Goal: Task Accomplishment & Management: Manage account settings

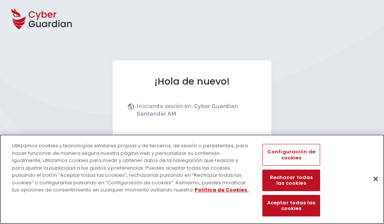
scroll to position [93, 0]
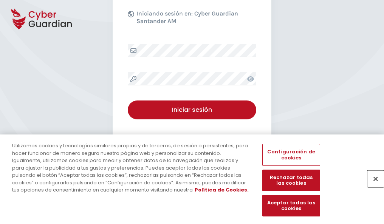
click at [372, 187] on button "Cerrar" at bounding box center [375, 178] width 17 height 17
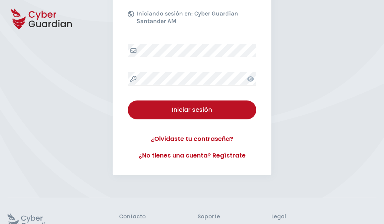
scroll to position [147, 0]
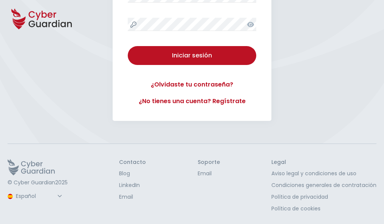
click at [128, 46] on button "Iniciar sesión" at bounding box center [192, 55] width 128 height 19
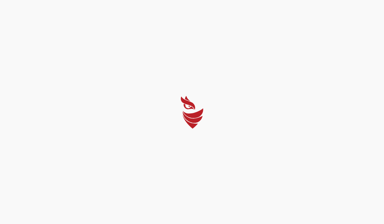
scroll to position [0, 0]
select select "Português (BR)"
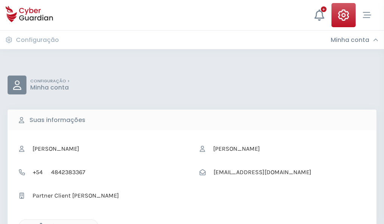
click at [39, 223] on icon "button" at bounding box center [39, 226] width 6 height 6
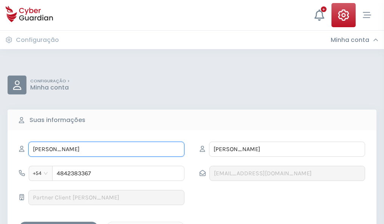
click at [106, 149] on input "NATANAEL" at bounding box center [106, 149] width 156 height 15
type input "N"
type input "Obdulia"
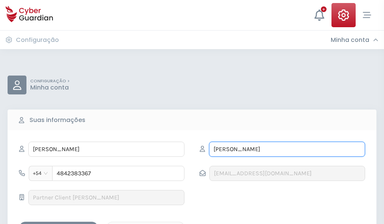
click at [287, 149] on input "PÁEZ" at bounding box center [287, 149] width 156 height 15
type input "P"
type input "Ricart"
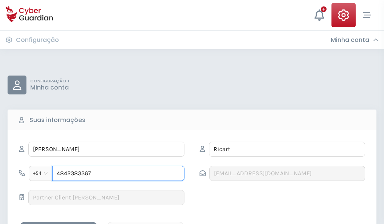
click at [118, 173] on input "4842383367" at bounding box center [118, 173] width 132 height 15
type input "4"
type input "4960846666"
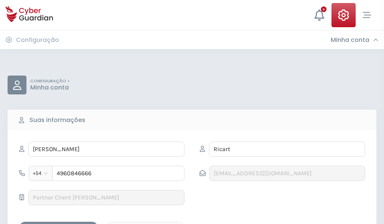
click at [59, 224] on div "Salvar alterações" at bounding box center [59, 228] width 68 height 9
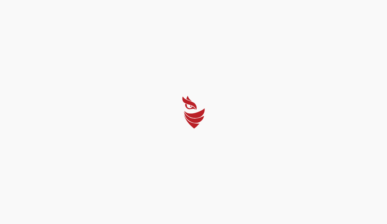
select select "Português (BR)"
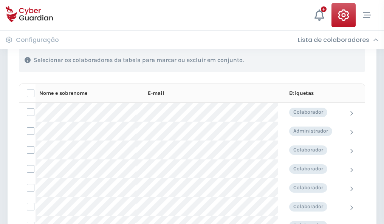
scroll to position [323, 0]
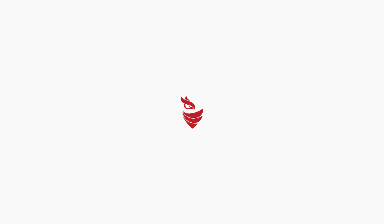
select select "Português (BR)"
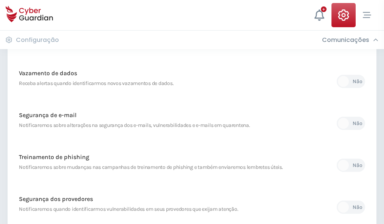
scroll to position [398, 0]
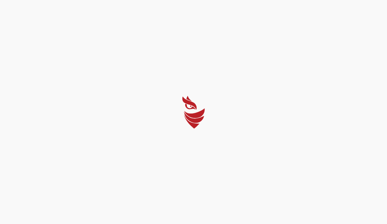
select select "Português (BR)"
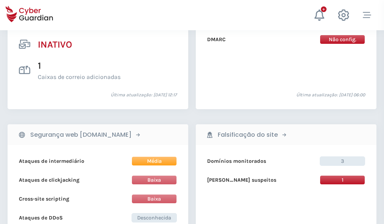
scroll to position [749, 0]
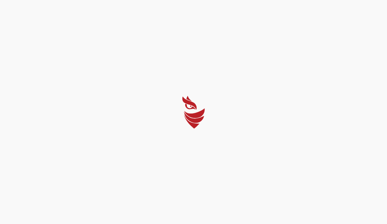
select select "Português (BR)"
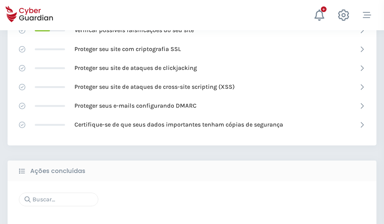
scroll to position [503, 0]
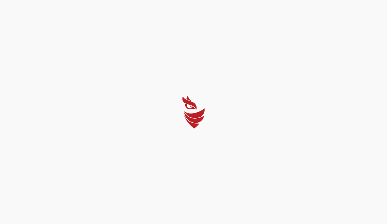
select select "Português (BR)"
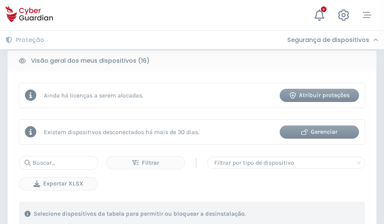
scroll to position [704, 0]
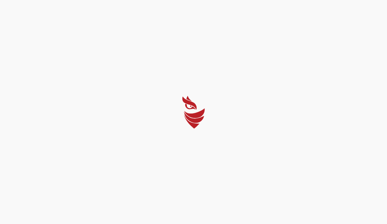
select select "Português (BR)"
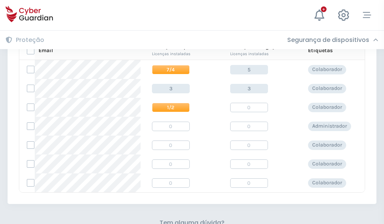
scroll to position [324, 0]
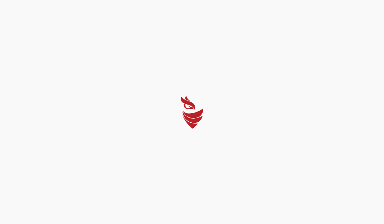
select select "Português (BR)"
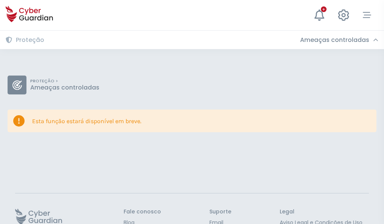
scroll to position [49, 0]
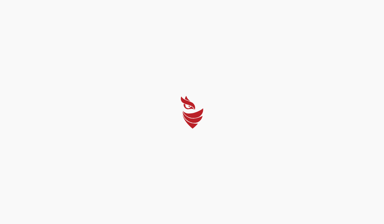
select select "Português (BR)"
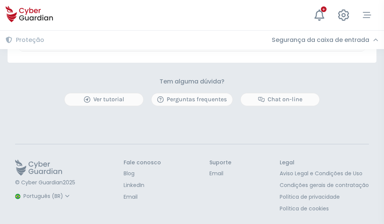
scroll to position [444, 0]
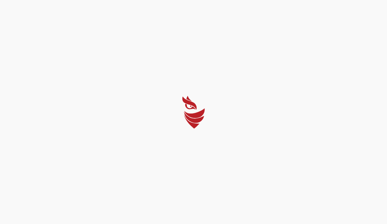
select select "Português (BR)"
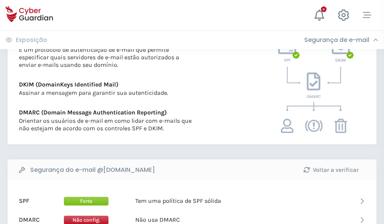
scroll to position [408, 0]
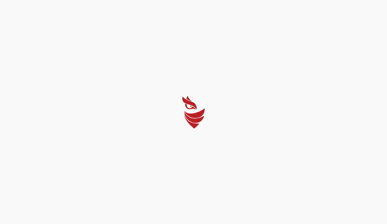
select select "Português (BR)"
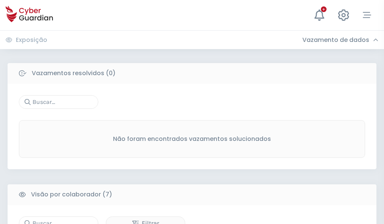
scroll to position [625, 0]
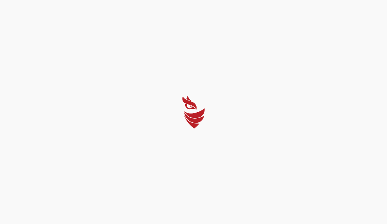
select select "Português (BR)"
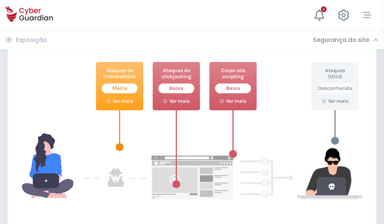
scroll to position [411, 0]
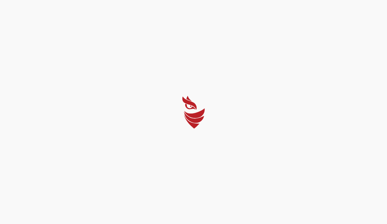
select select "Português (BR)"
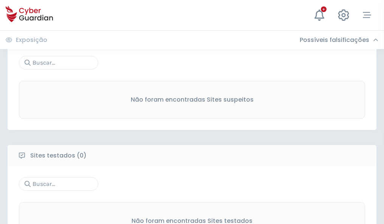
scroll to position [395, 0]
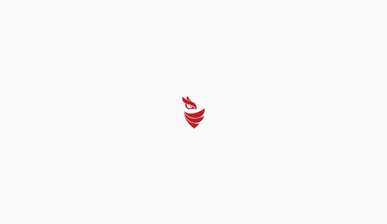
select select "Português (BR)"
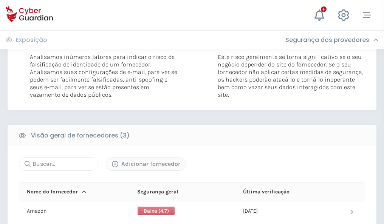
scroll to position [423, 0]
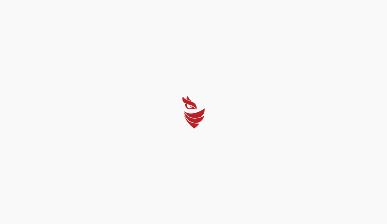
select select "Português (BR)"
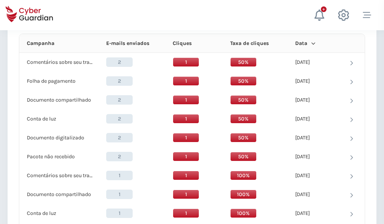
scroll to position [677, 0]
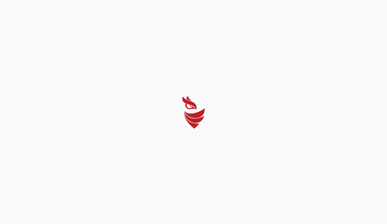
select select "Português (BR)"
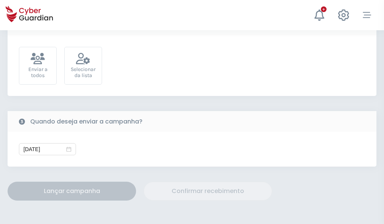
scroll to position [276, 0]
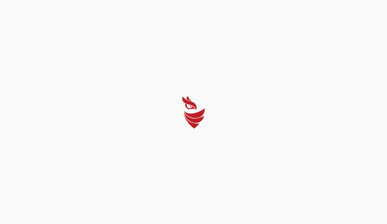
select select "Português (BR)"
